Goal: Purchase product/service

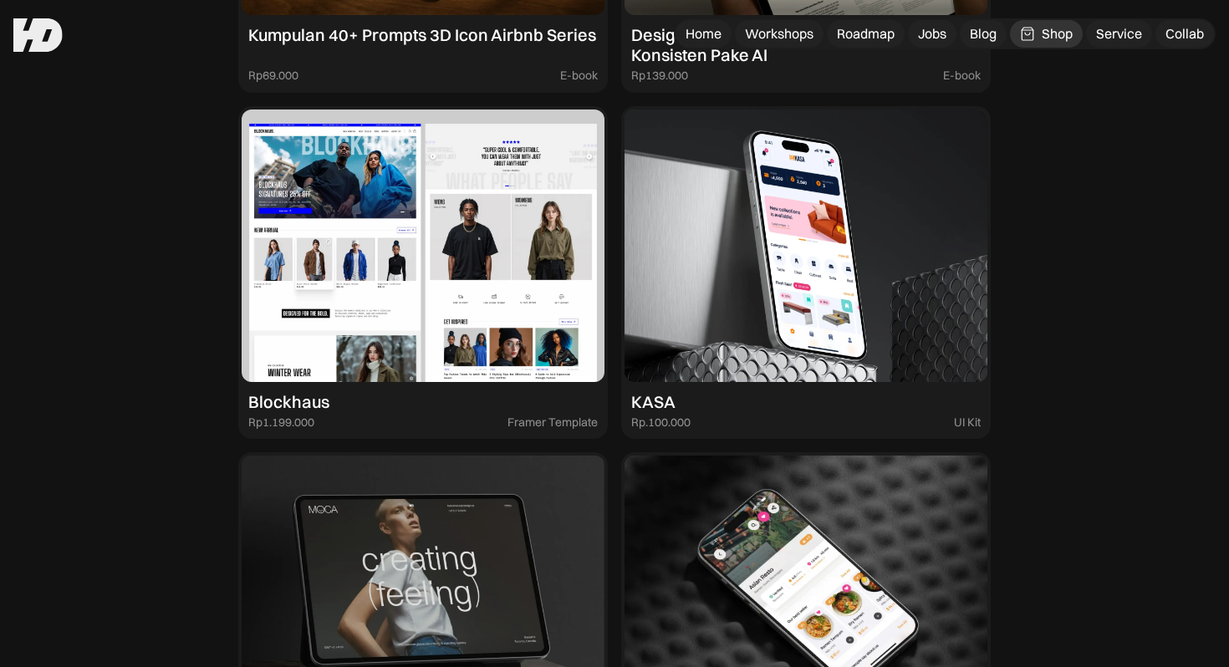
scroll to position [1636, 0]
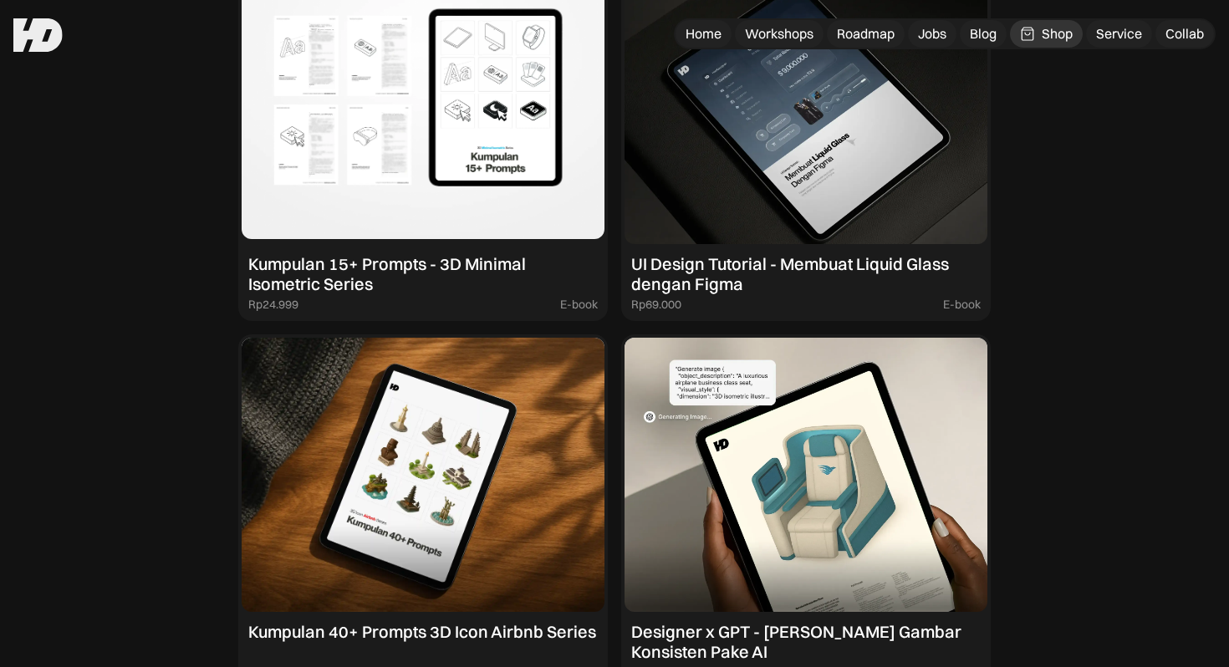
drag, startPoint x: 403, startPoint y: 171, endPoint x: 525, endPoint y: 20, distance: 194.5
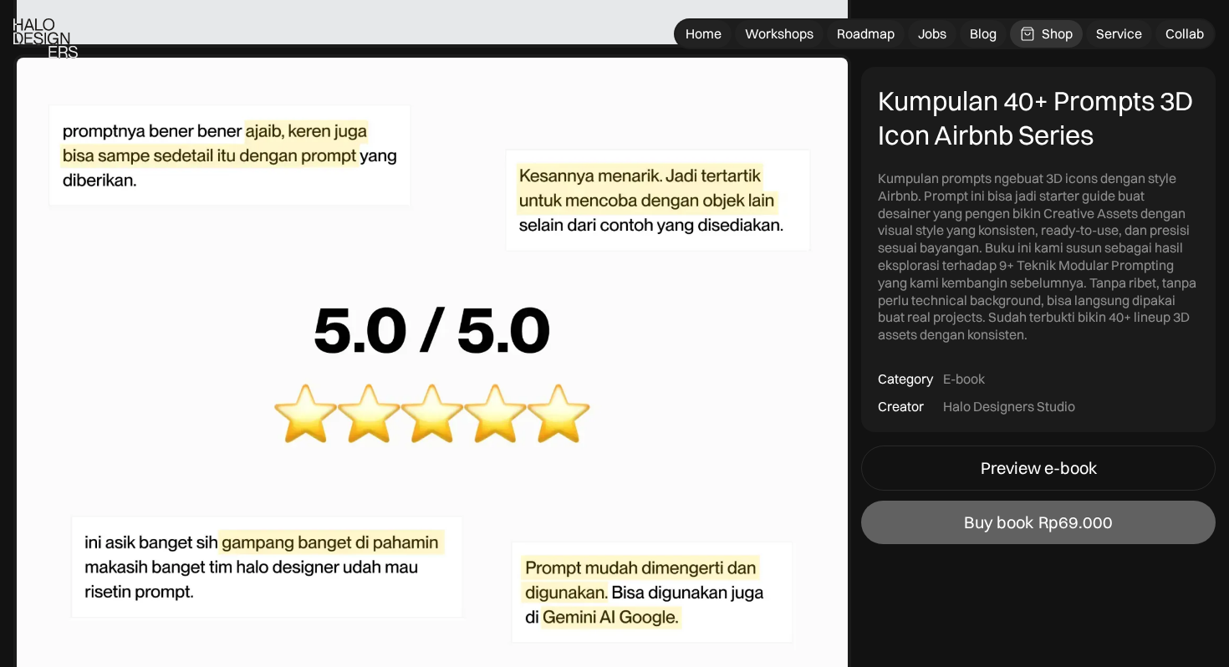
scroll to position [4781, 0]
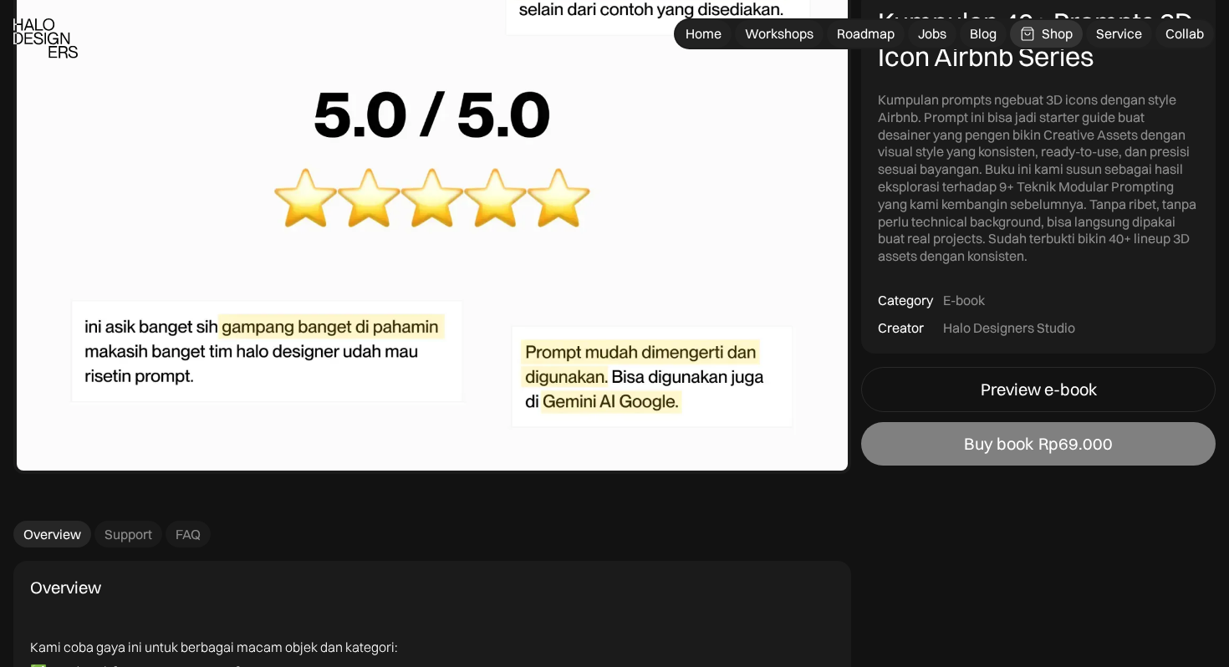
click at [1011, 453] on link "Buy book Rp69.000" at bounding box center [1038, 443] width 355 height 43
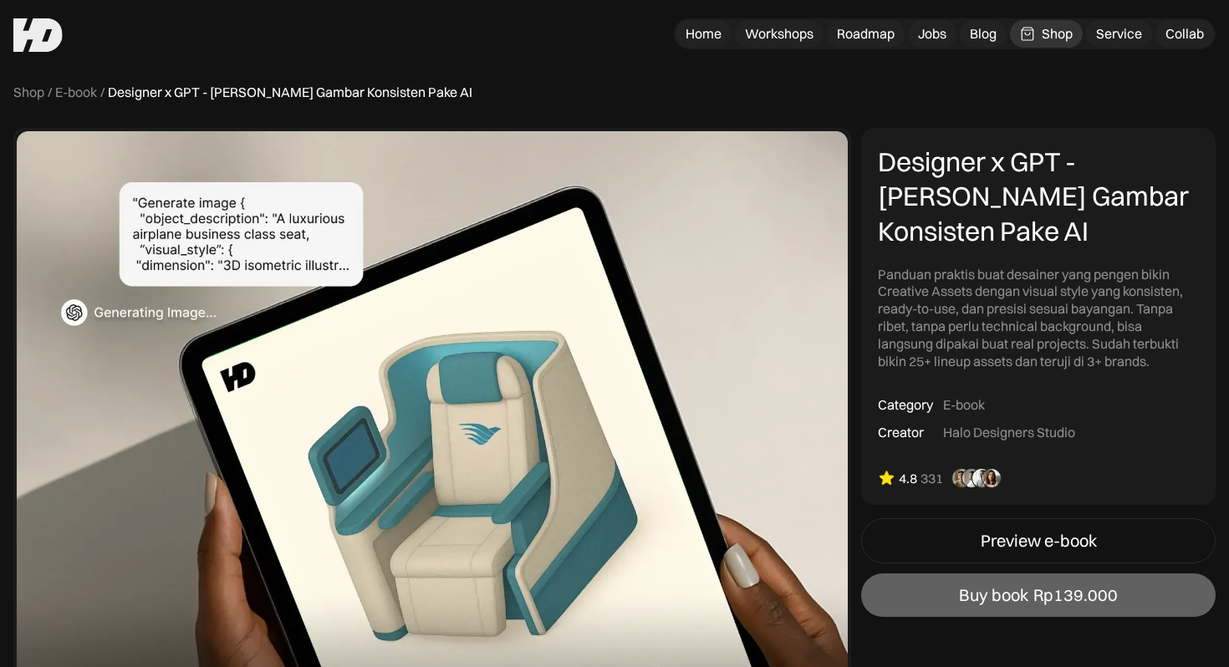
click at [1051, 40] on div "Shop" at bounding box center [1057, 34] width 31 height 18
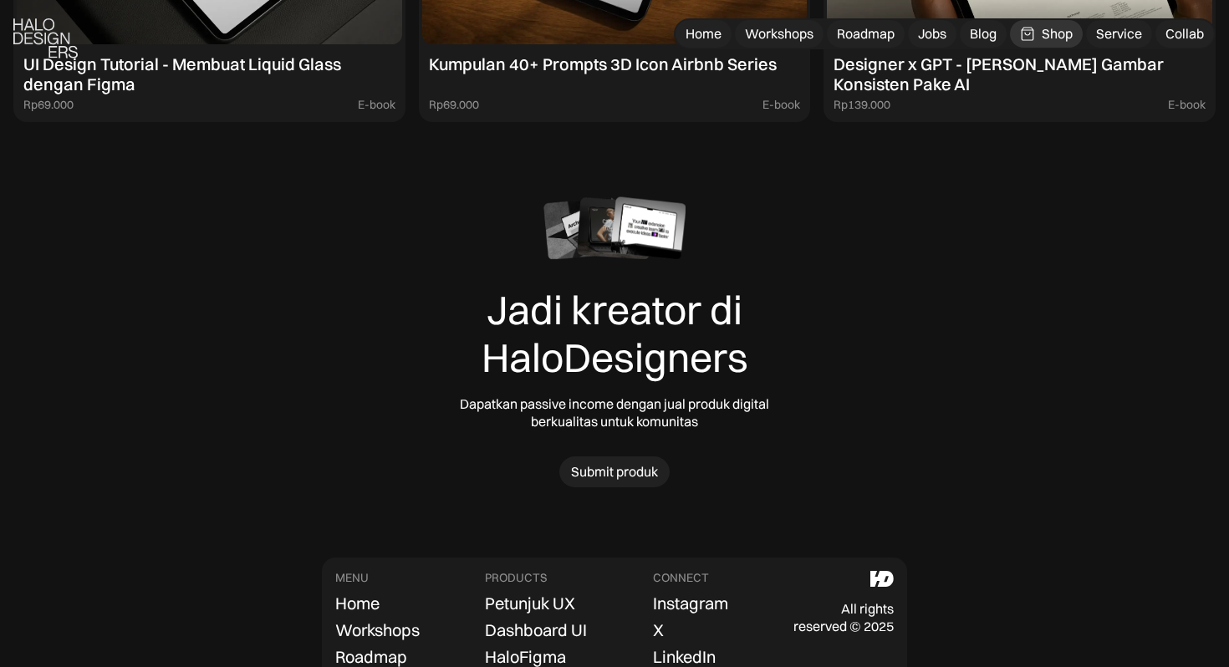
scroll to position [5202, 0]
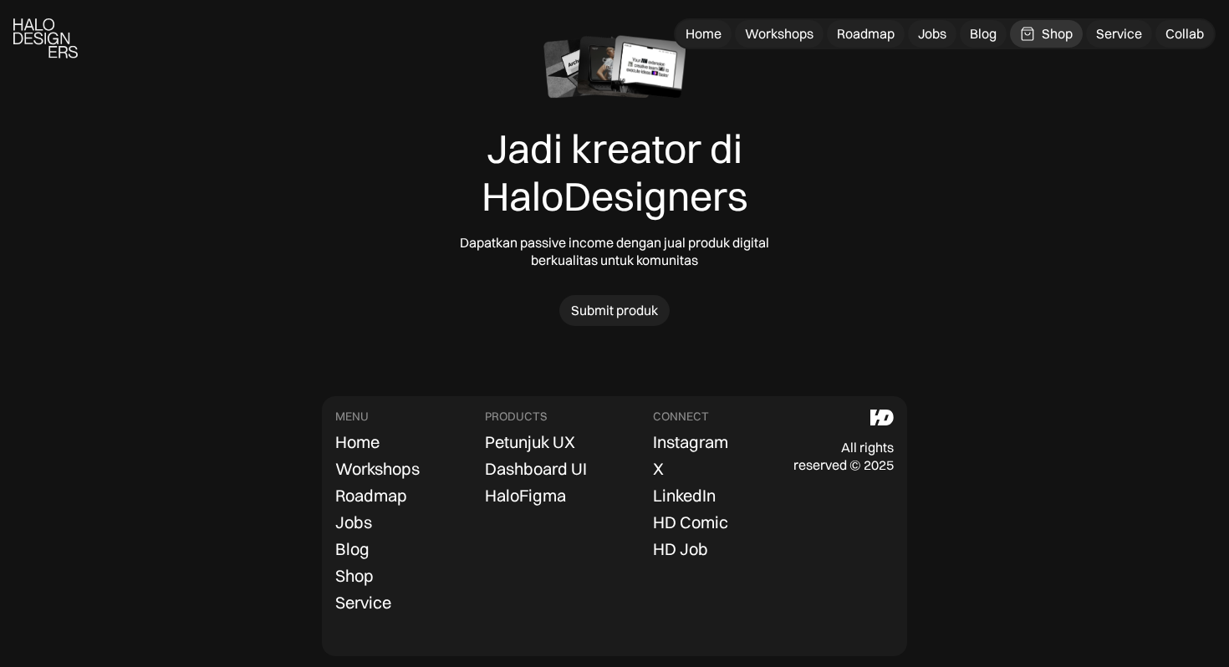
click at [733, 256] on div "Jadi kreator di HaloDesigners Dapatkan passive income dengan jual produk digita…" at bounding box center [615, 181] width 360 height 291
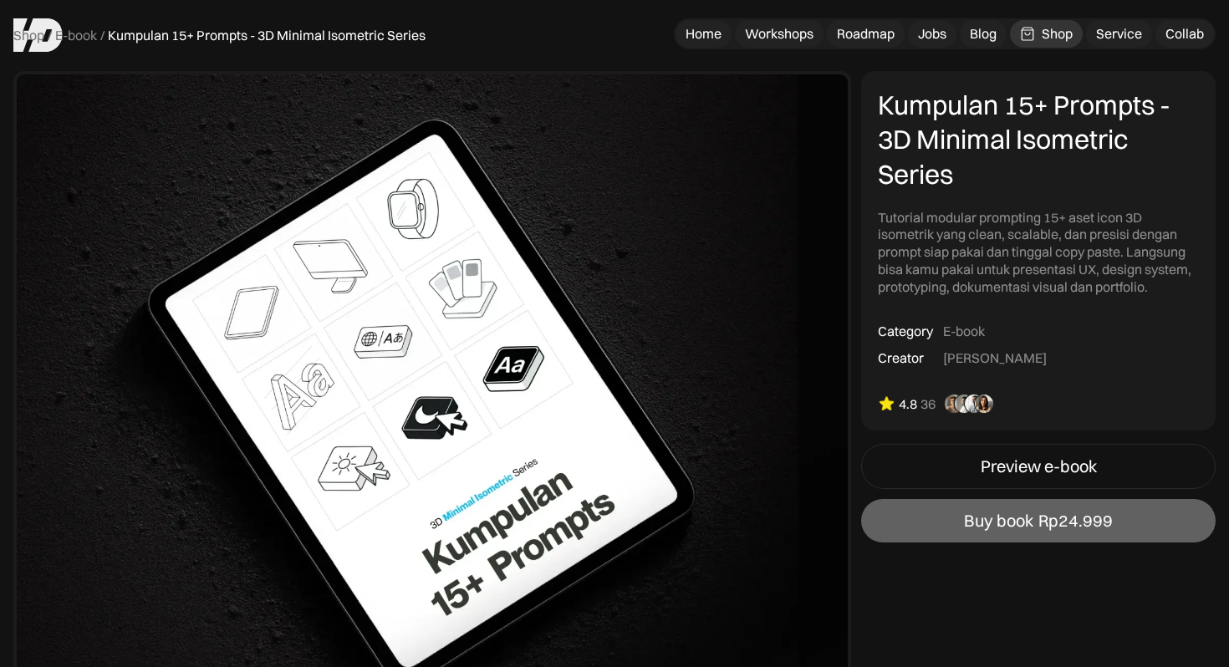
scroll to position [0, 0]
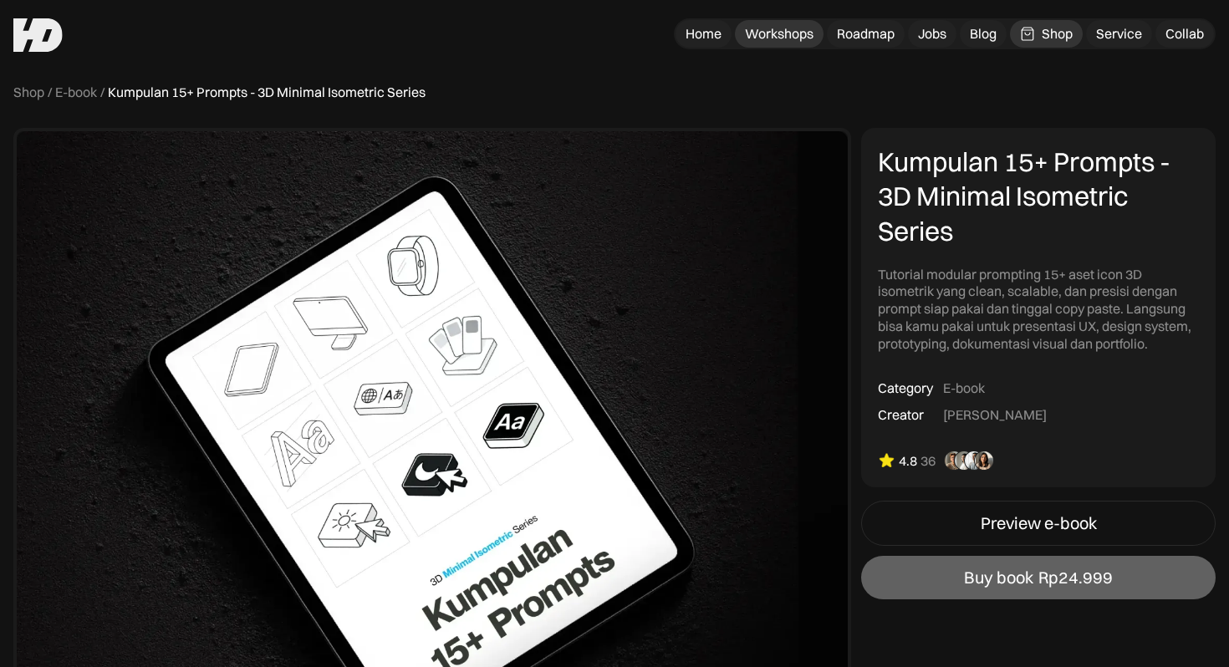
click at [785, 33] on div "Workshops" at bounding box center [779, 34] width 69 height 18
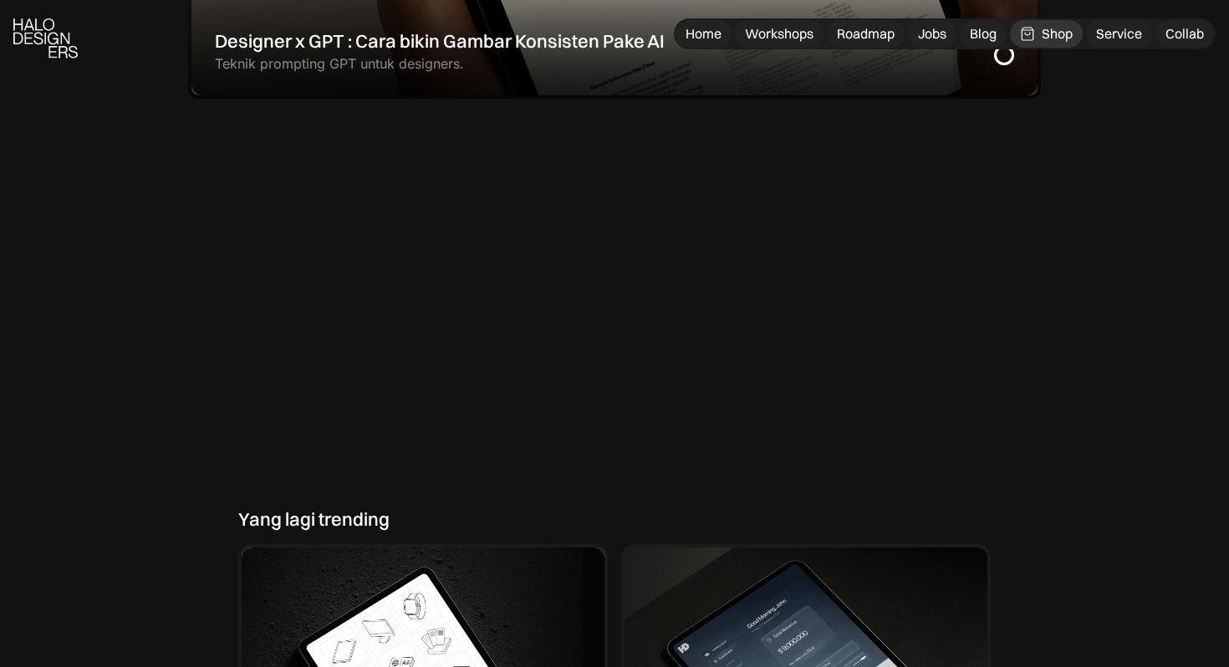
scroll to position [1146, 0]
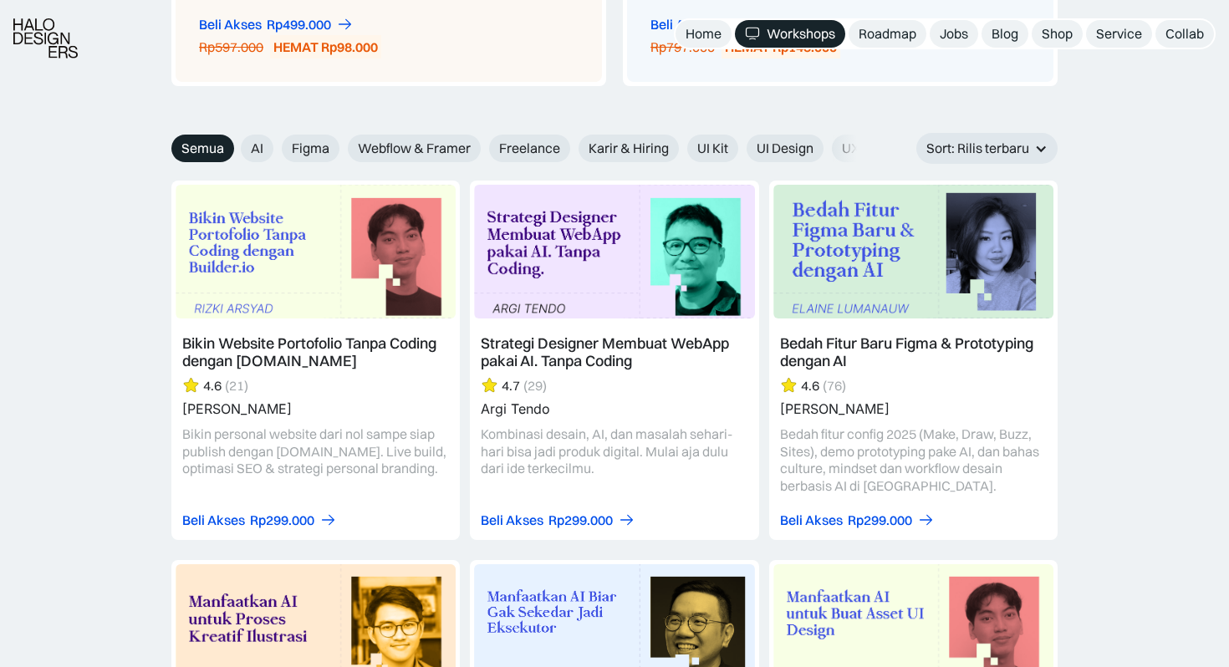
scroll to position [1894, 0]
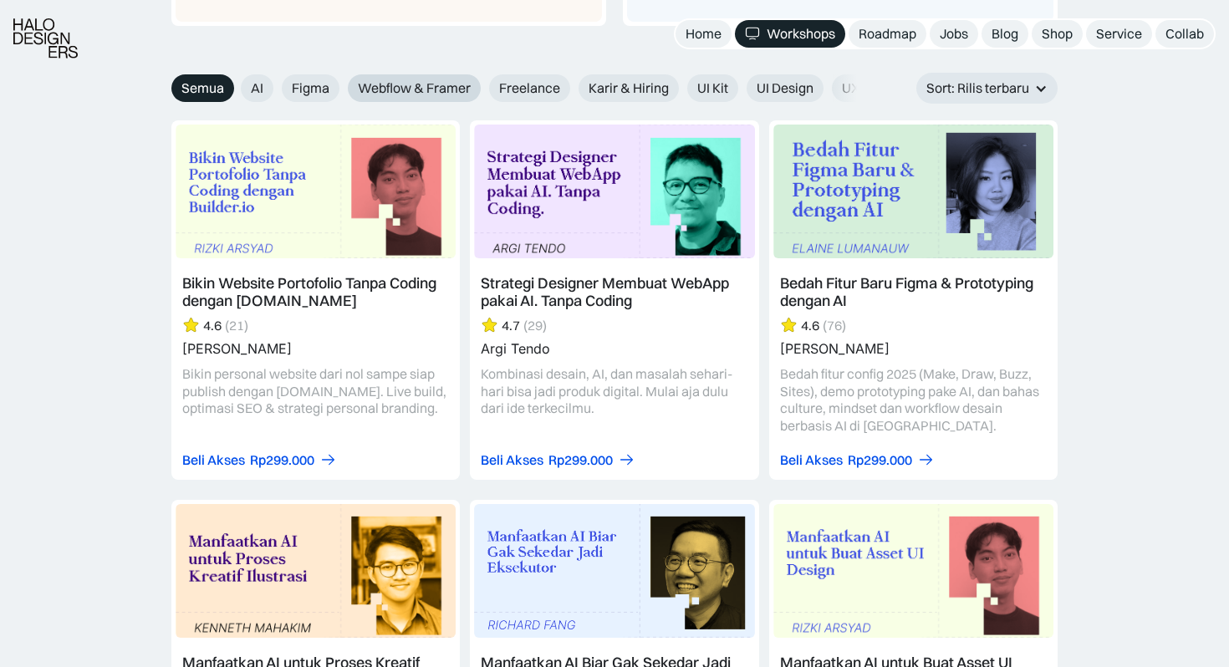
click at [452, 93] on span "Webflow & Framer" at bounding box center [414, 88] width 113 height 18
click at [342, 88] on input "Webflow & Framer" at bounding box center [336, 82] width 11 height 11
radio input "true"
